Goal: Task Accomplishment & Management: Manage account settings

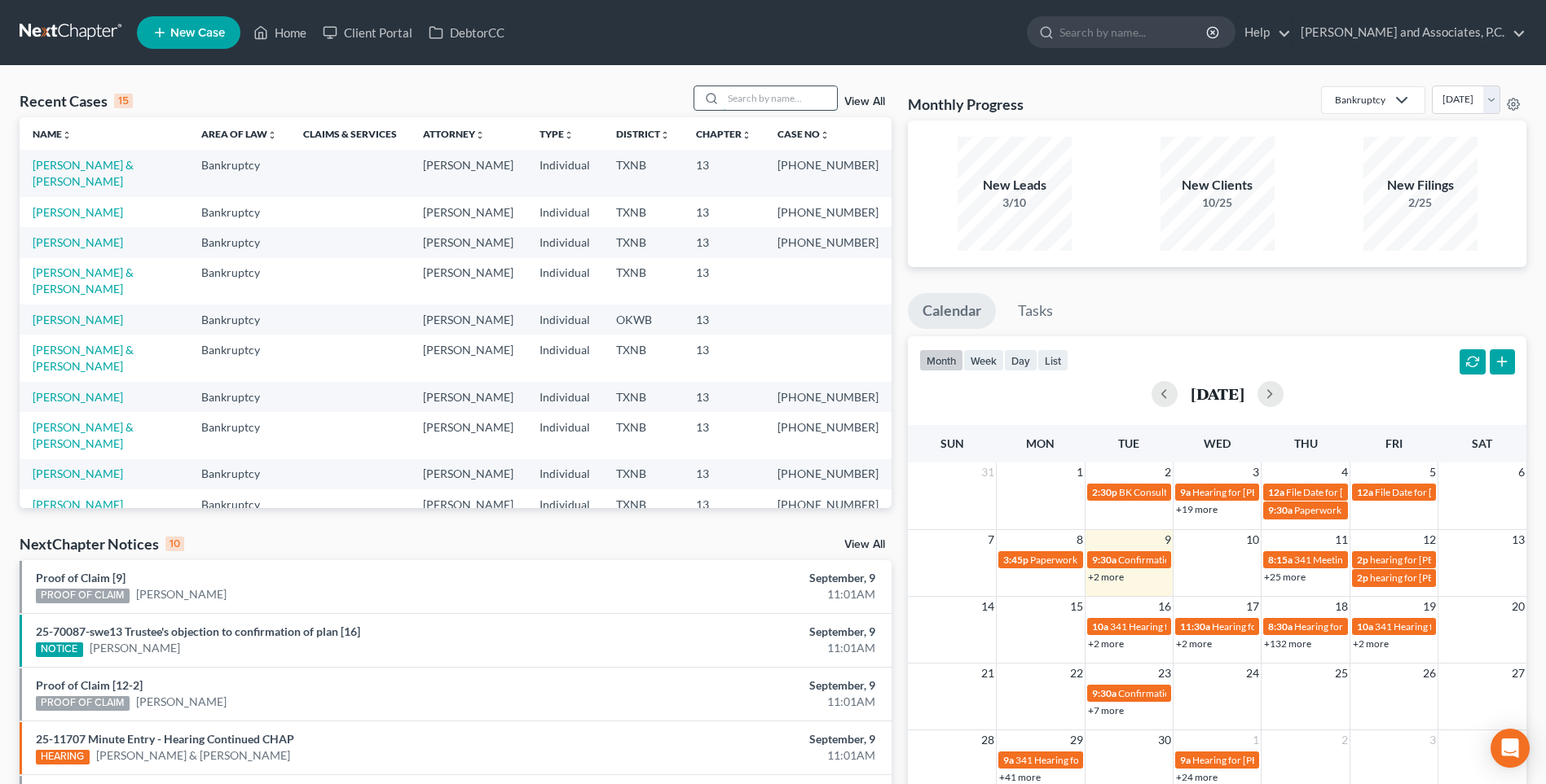
click at [758, 102] on input "search" at bounding box center [780, 98] width 114 height 24
click at [758, 95] on input "search" at bounding box center [780, 98] width 114 height 24
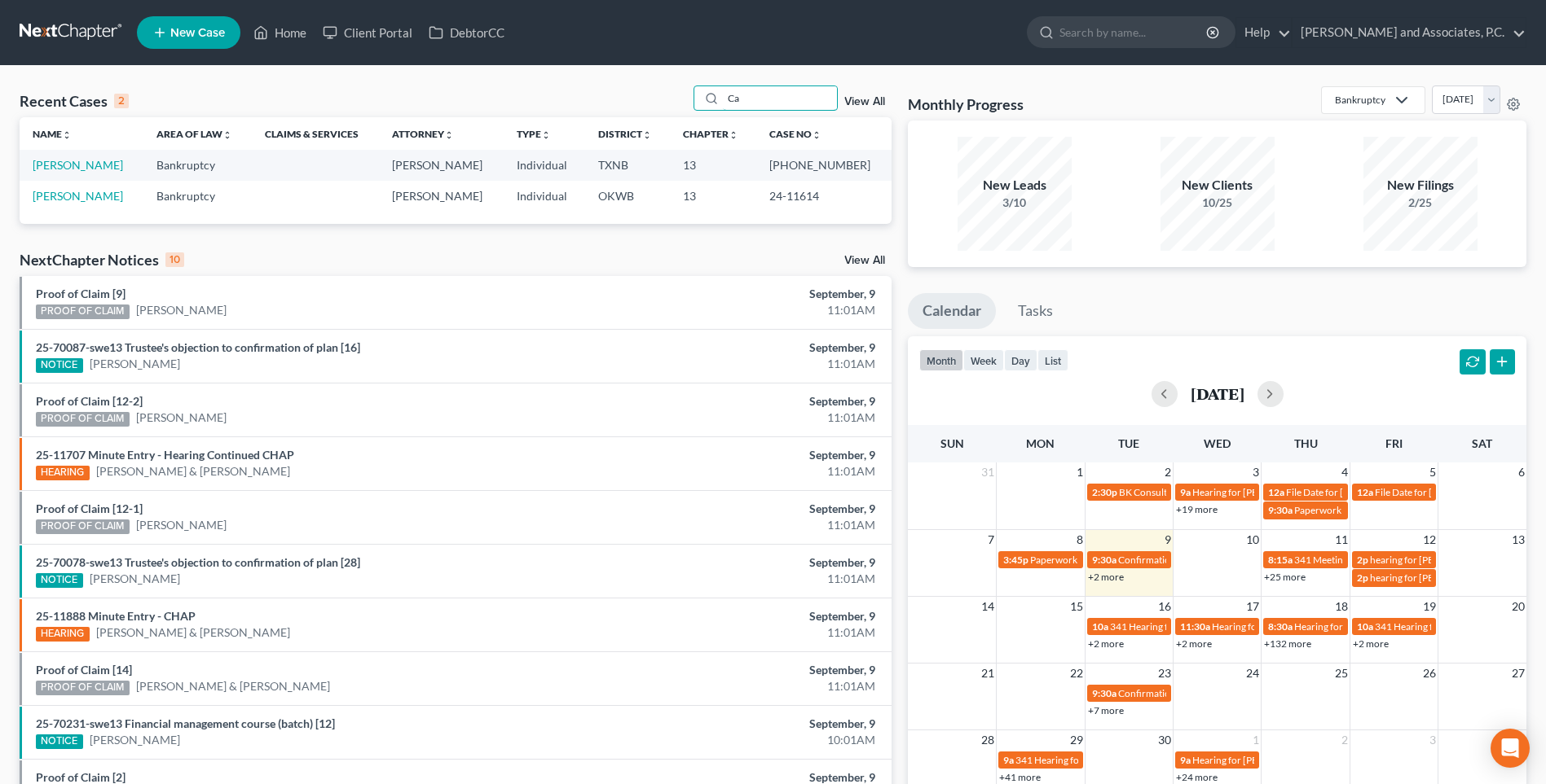
type input "C"
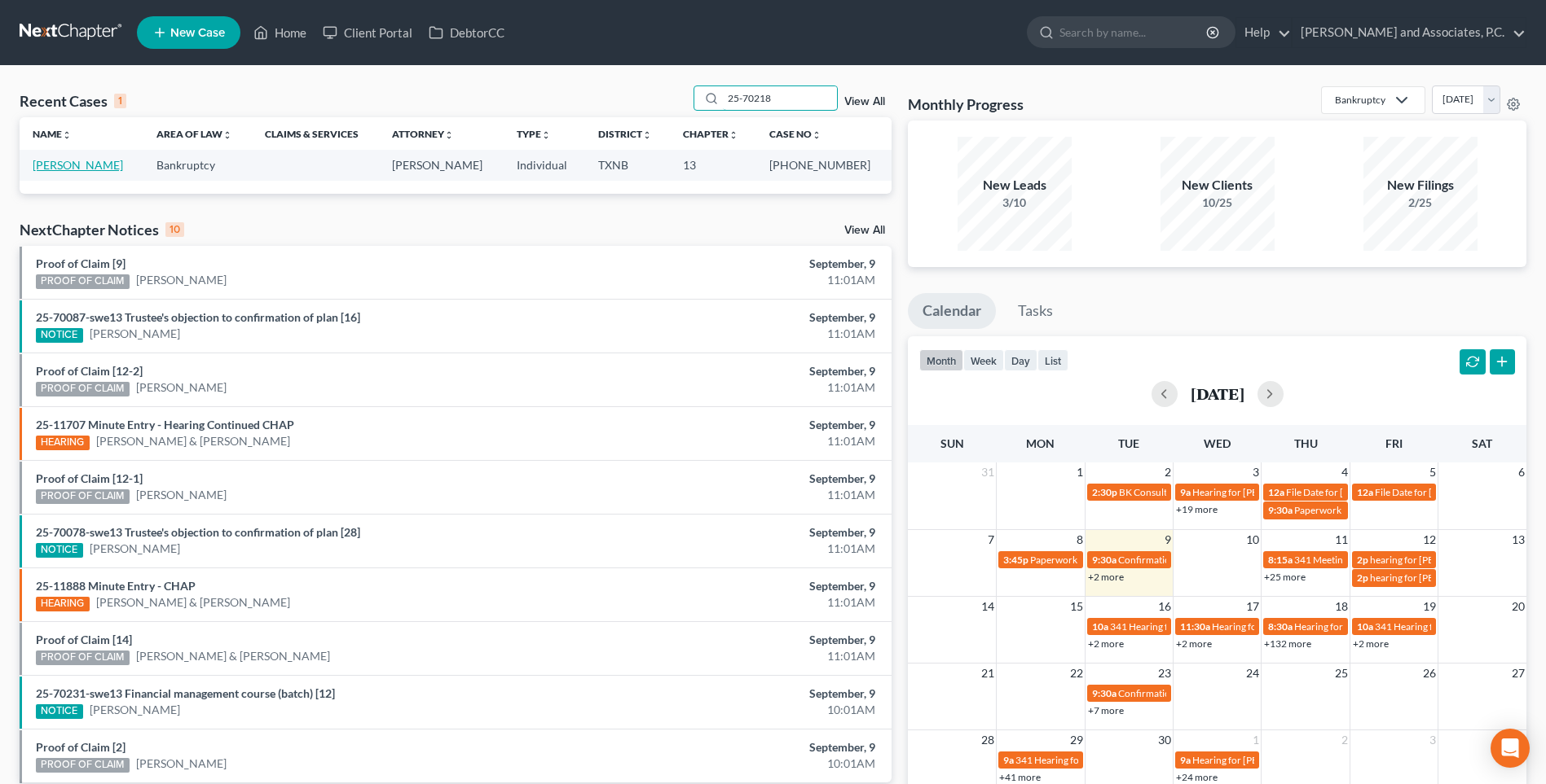
type input "25-70218"
click at [98, 167] on link "[PERSON_NAME]" at bounding box center [78, 165] width 91 height 13
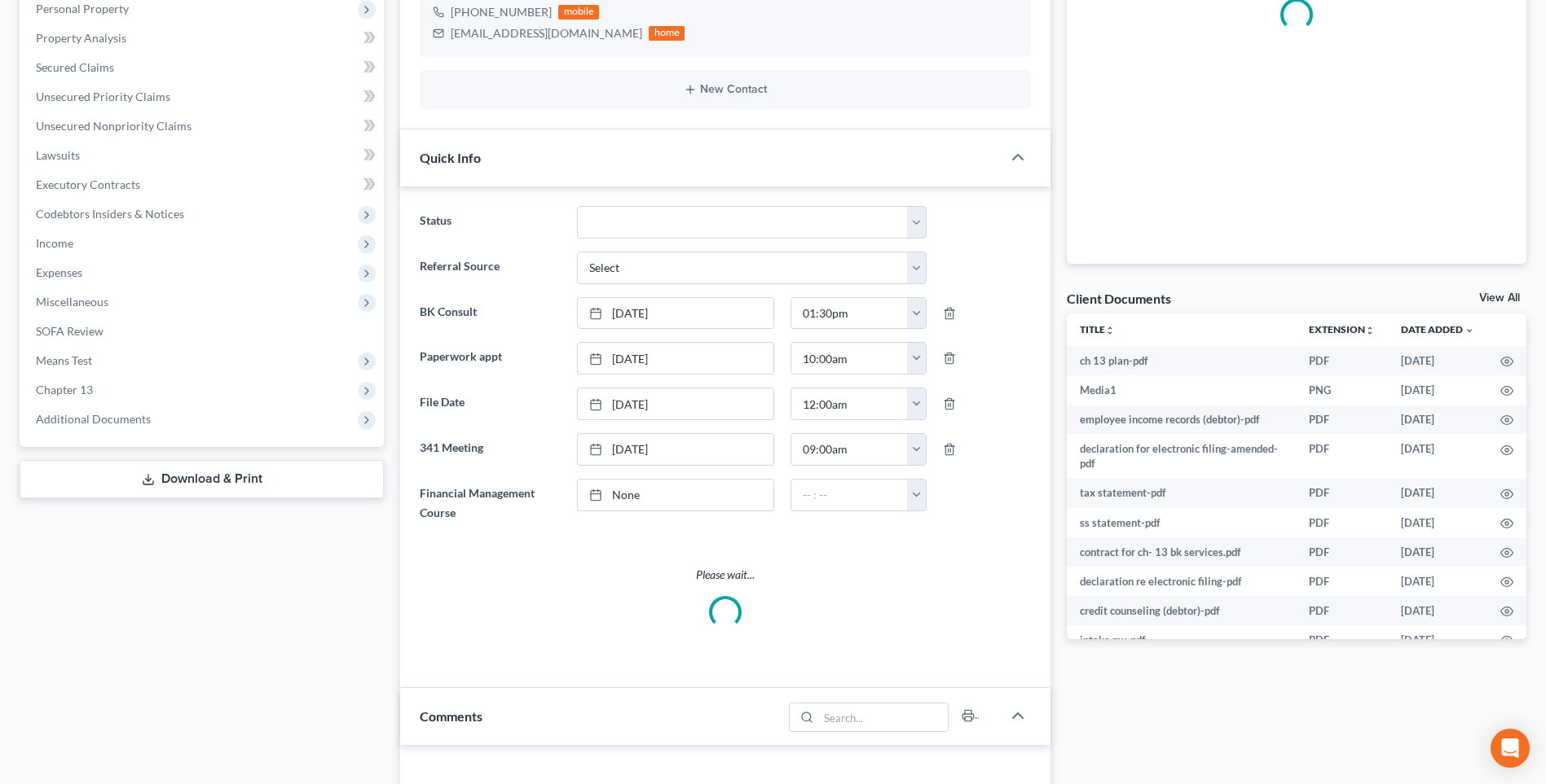
scroll to position [326, 0]
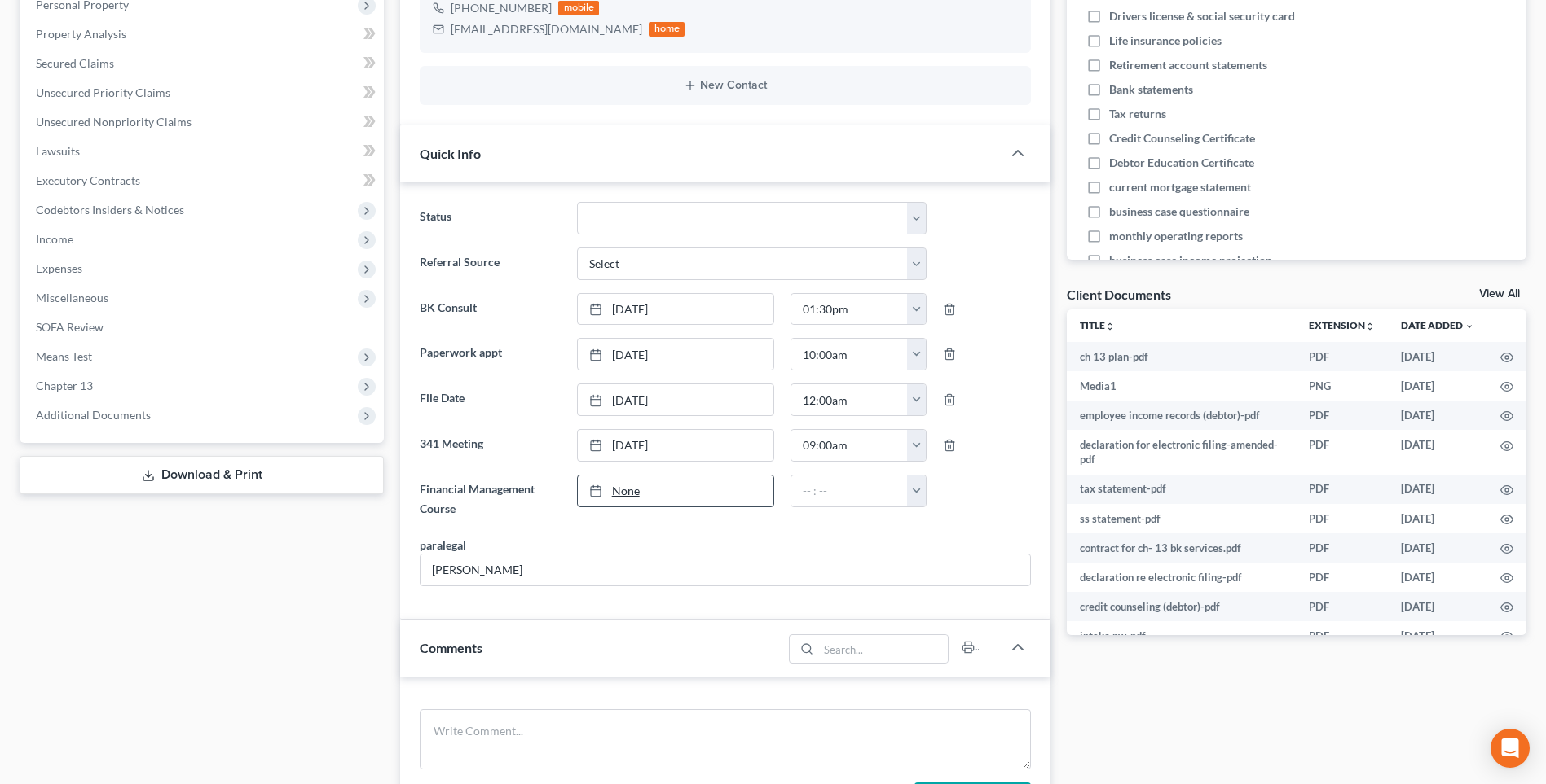
click at [622, 490] on link "None" at bounding box center [675, 491] width 196 height 31
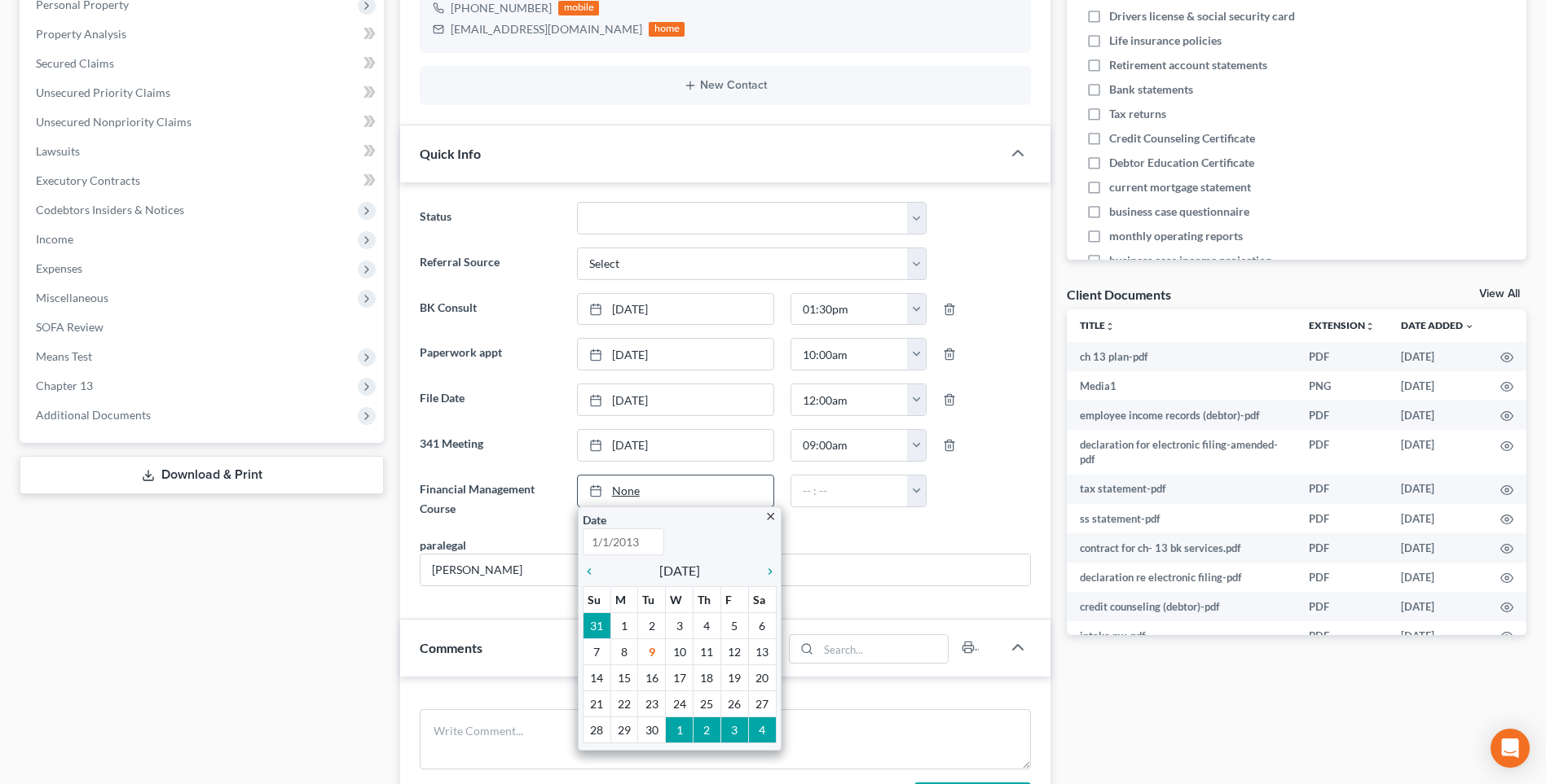
scroll to position [780, 0]
click at [584, 571] on icon "chevron_left" at bounding box center [593, 572] width 21 height 13
type input "[DATE]"
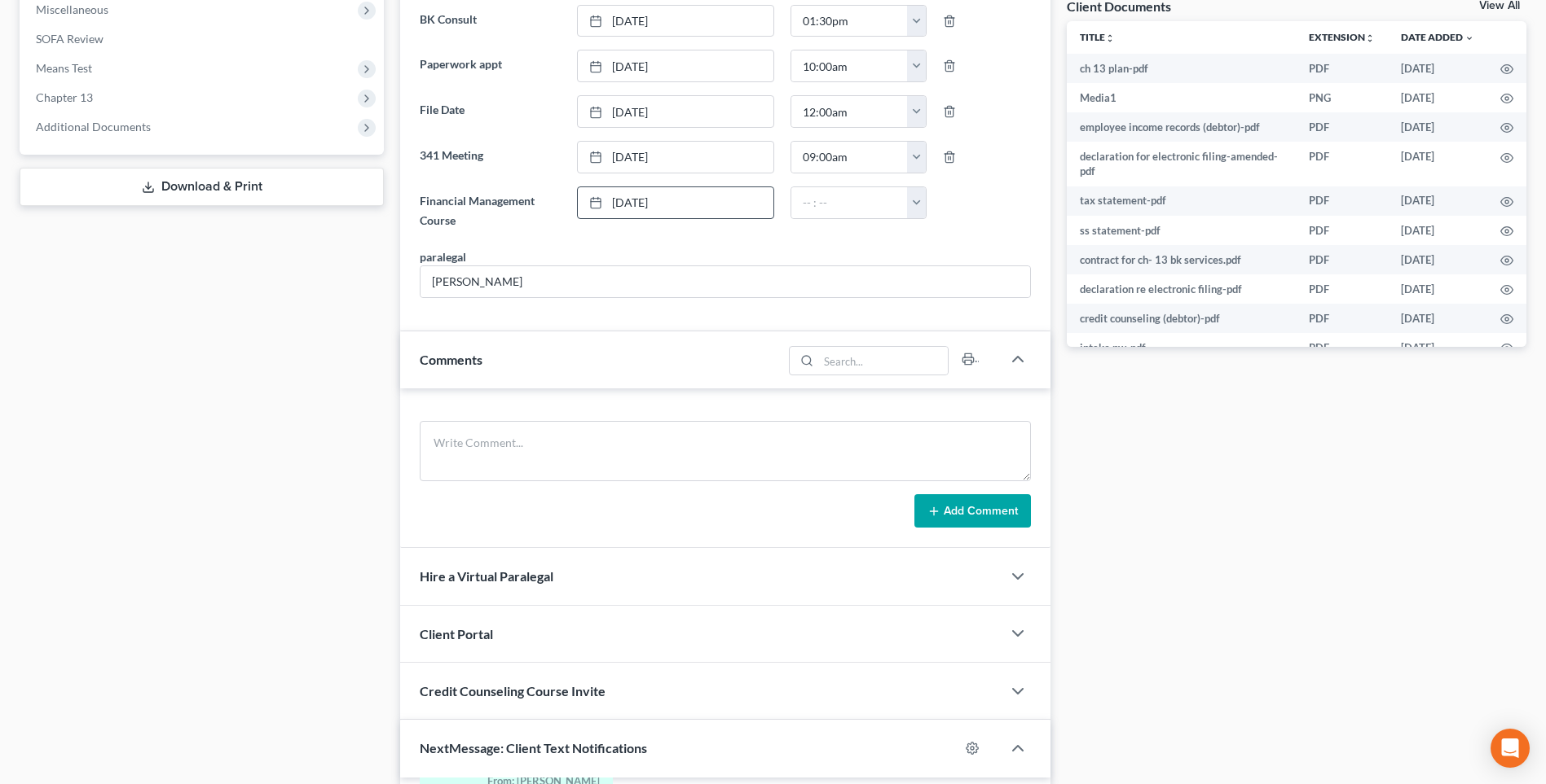
scroll to position [651, 0]
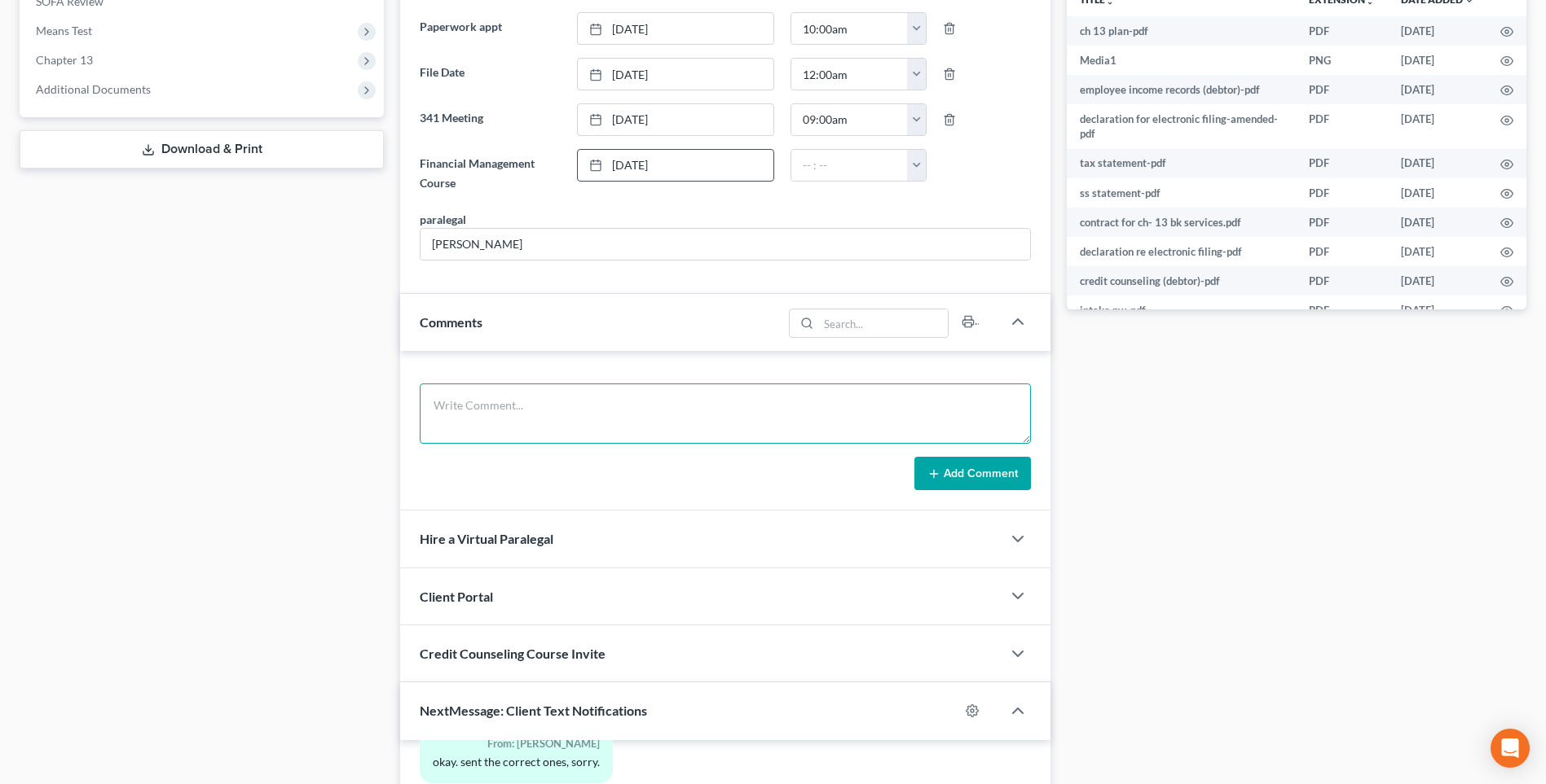
click at [496, 413] on textarea at bounding box center [725, 413] width 611 height 61
type textarea "9/22025 uploaded required documents and sent to the trustee. MC"
click at [974, 479] on button "Add Comment" at bounding box center [972, 474] width 117 height 34
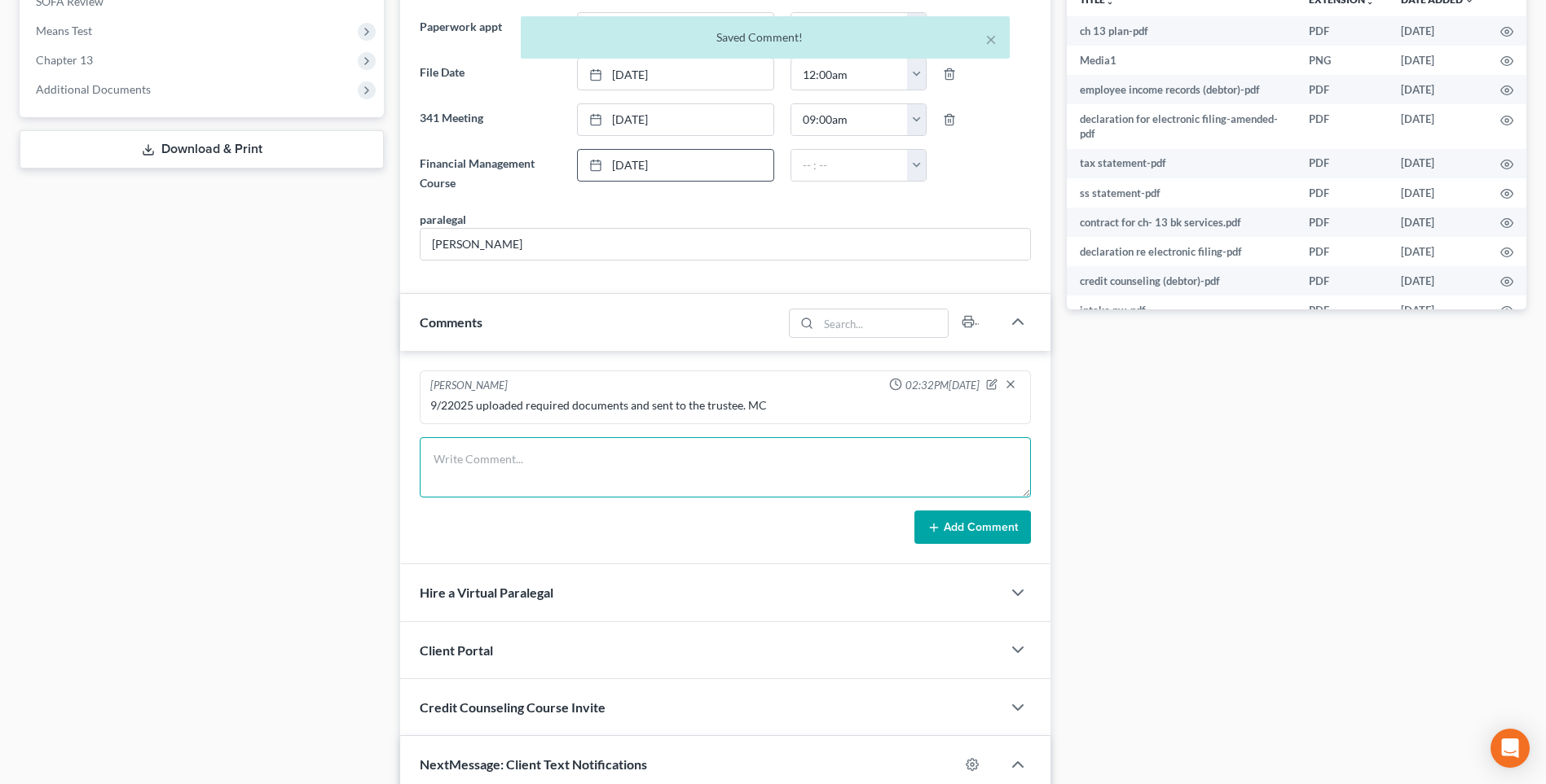
click at [506, 466] on textarea at bounding box center [725, 467] width 611 height 61
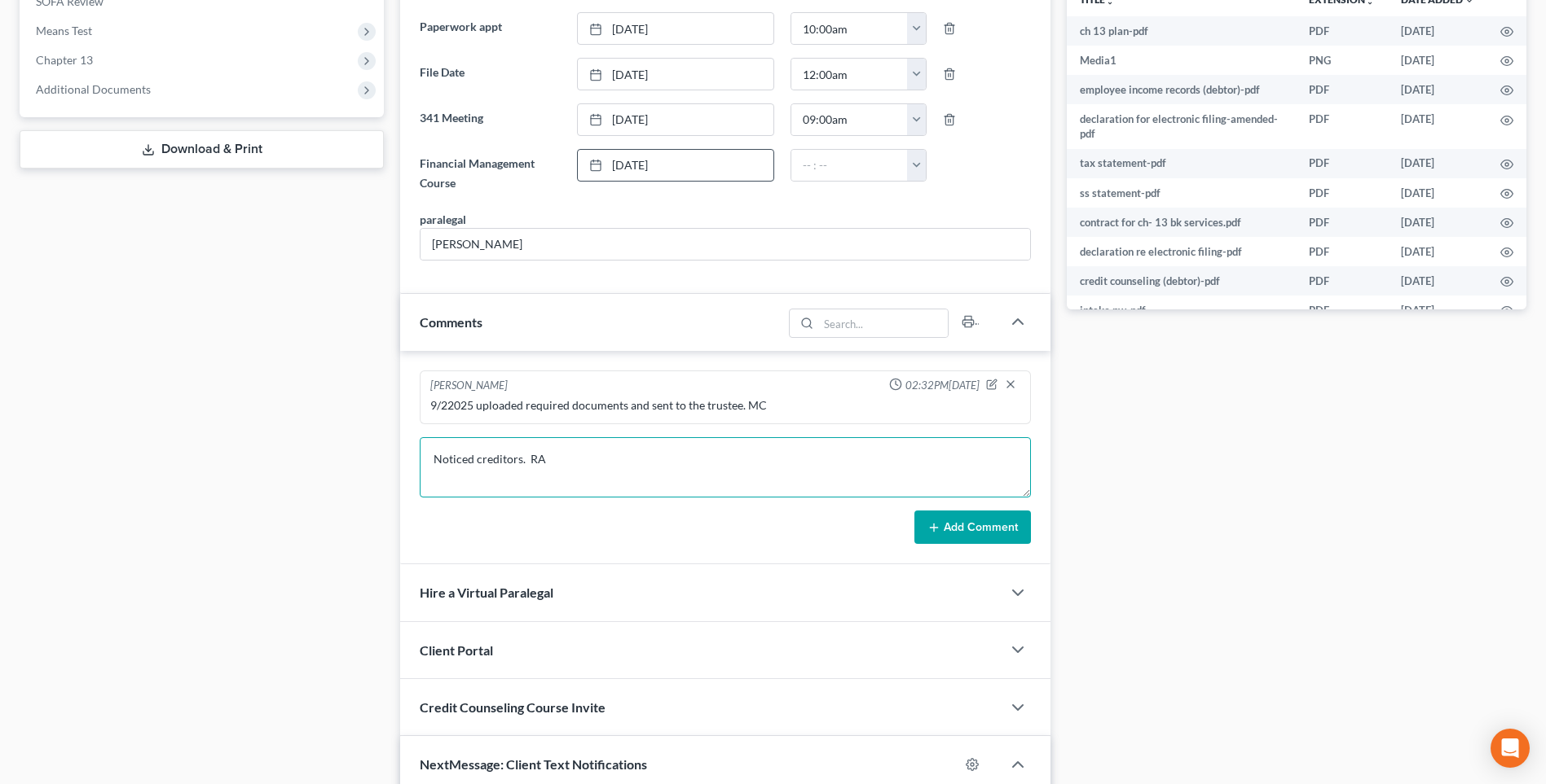
type textarea "Noticed creditors. RA"
click at [966, 524] on button "Add Comment" at bounding box center [972, 528] width 117 height 34
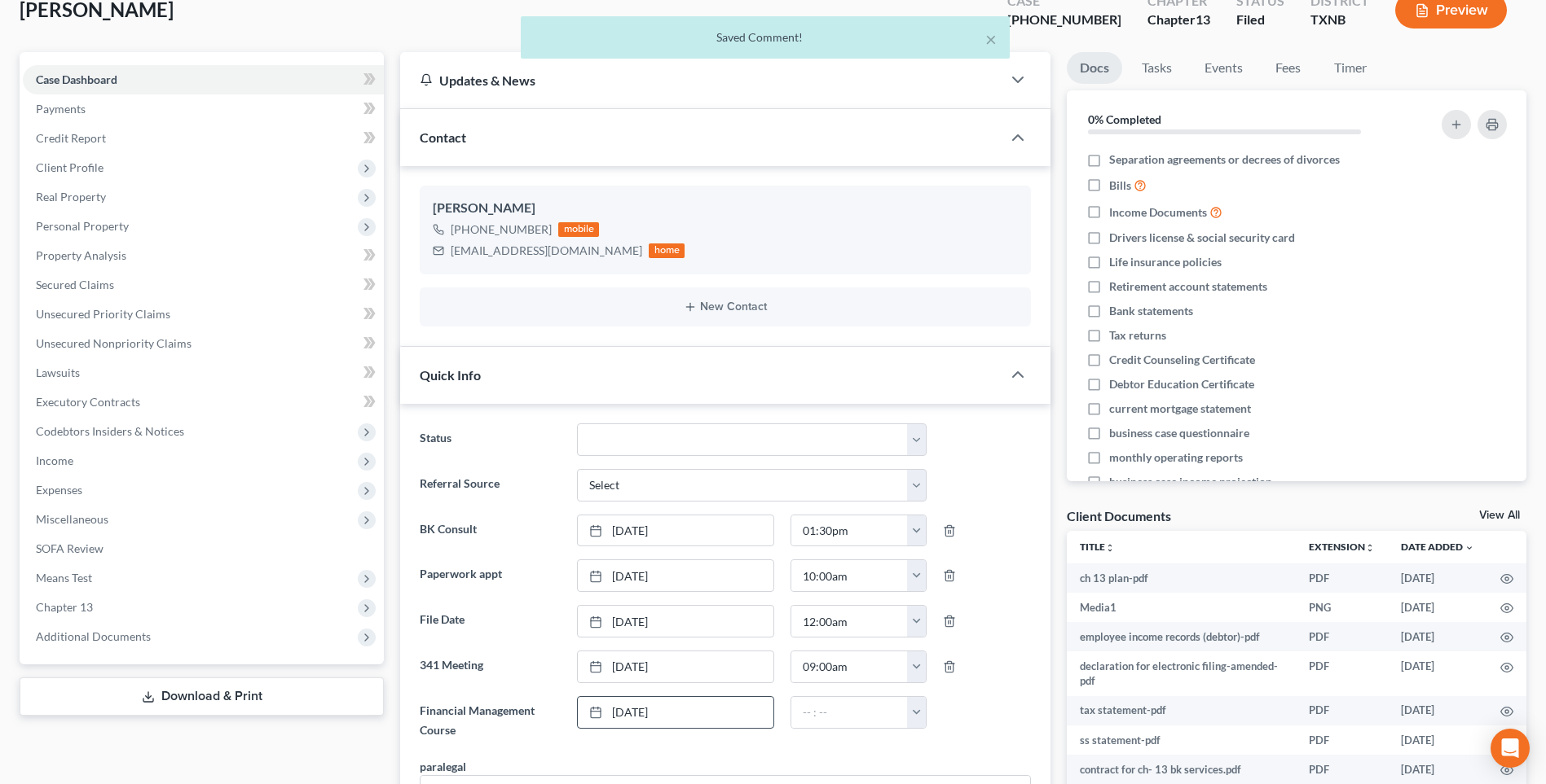
scroll to position [0, 0]
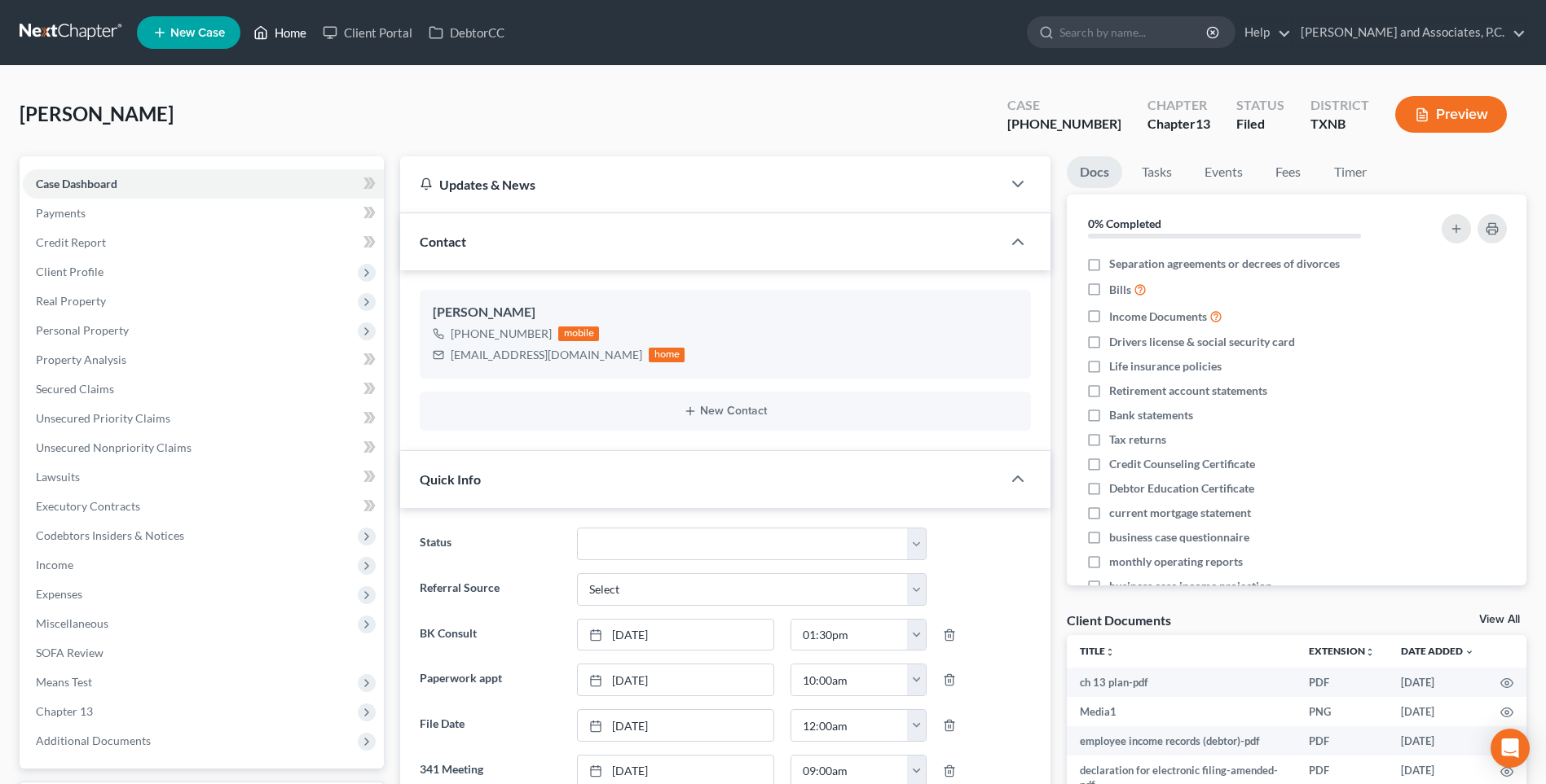
click at [289, 34] on link "Home" at bounding box center [280, 32] width 69 height 29
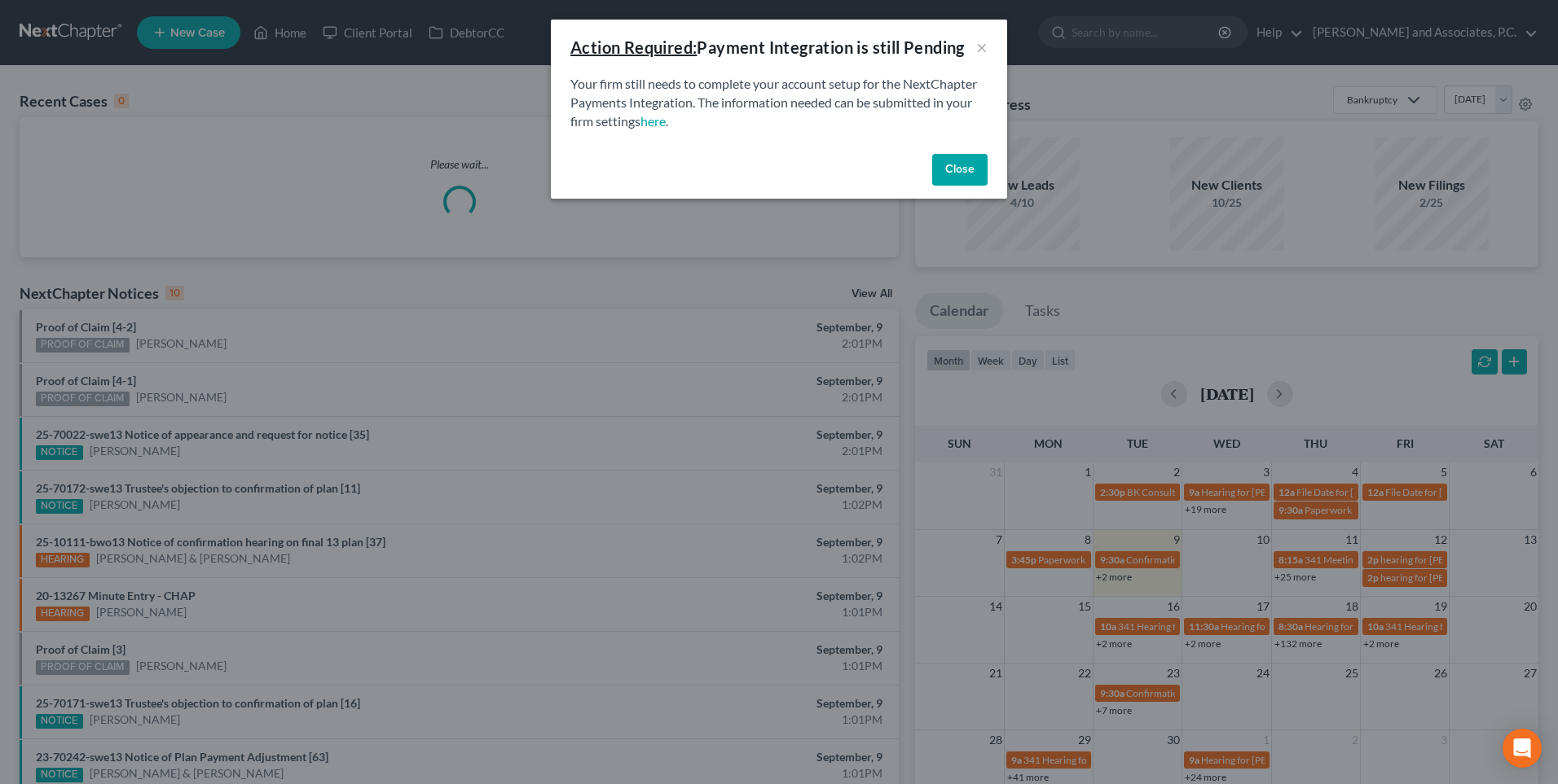
click at [957, 172] on button "Close" at bounding box center [960, 170] width 55 height 33
